Goal: Information Seeking & Learning: Learn about a topic

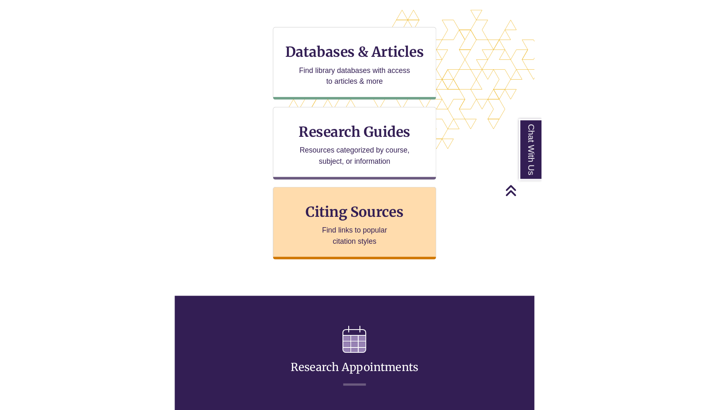
scroll to position [263, 0]
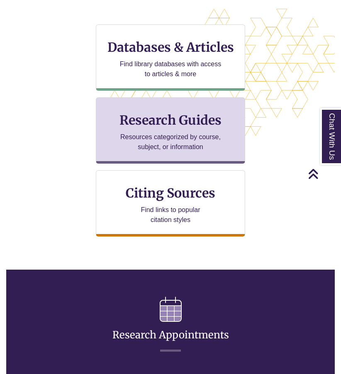
click at [216, 137] on p "Resources categorized by course, subject, or information" at bounding box center [171, 142] width 108 height 20
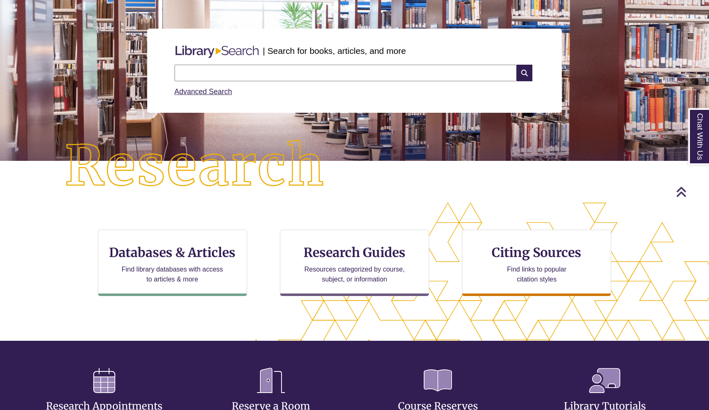
scroll to position [78, 0]
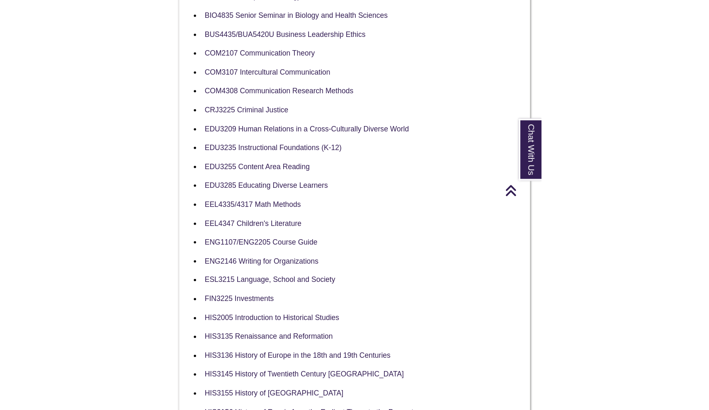
scroll to position [264, 0]
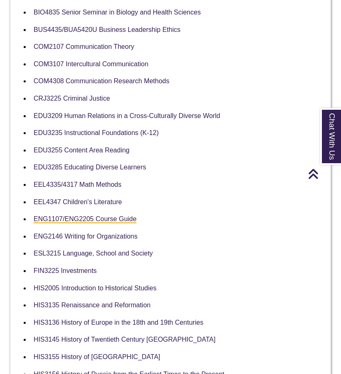
click at [109, 216] on link "ENG1107/ENG2205 Course Guide" at bounding box center [85, 220] width 103 height 8
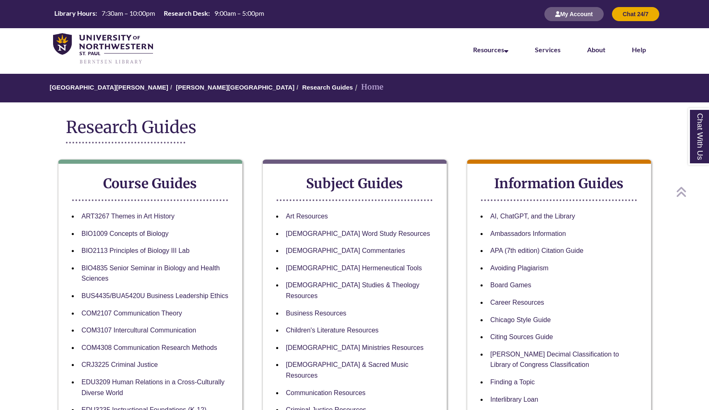
scroll to position [0, 0]
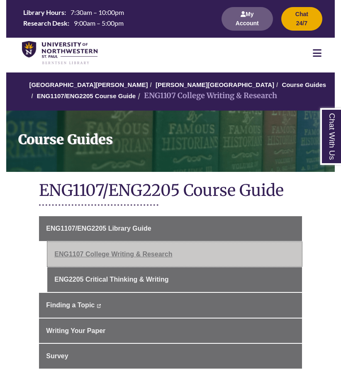
click at [79, 252] on link "ENG1107 College Writing & Research" at bounding box center [174, 254] width 255 height 25
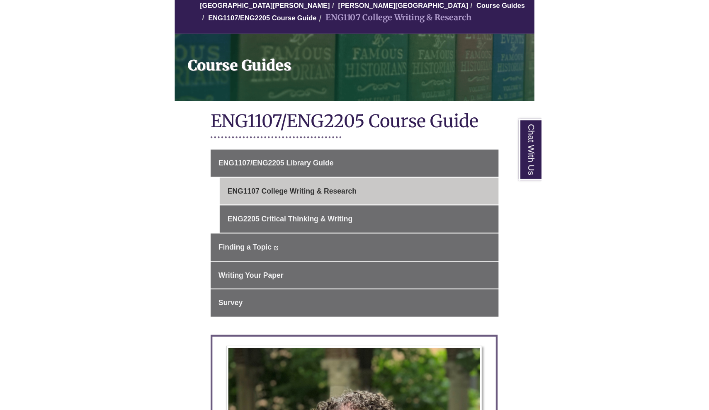
scroll to position [83, 0]
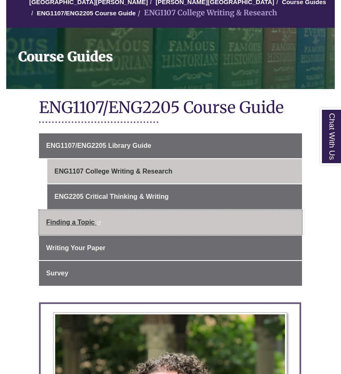
click at [71, 222] on span "Finding a Topic" at bounding box center [70, 222] width 49 height 7
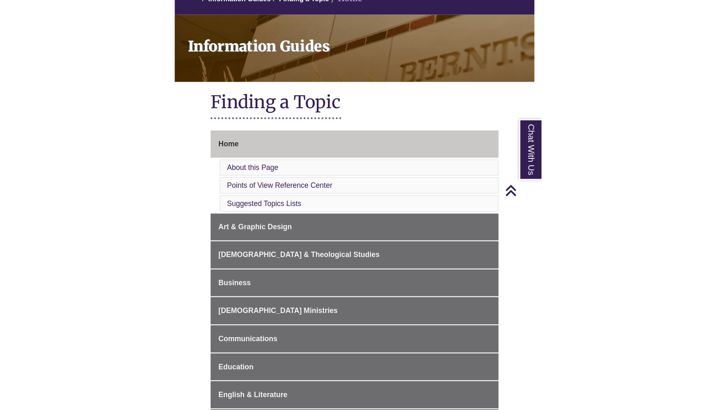
scroll to position [57, 0]
